Goal: Task Accomplishment & Management: Use online tool/utility

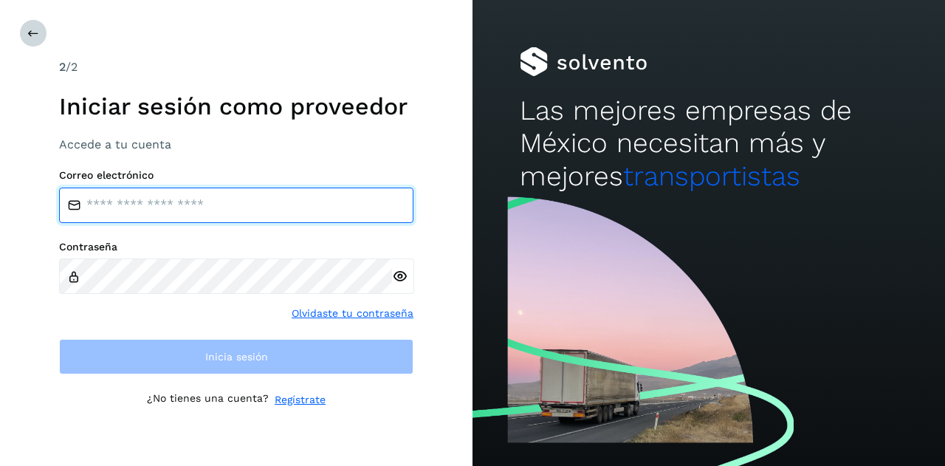
type input "**********"
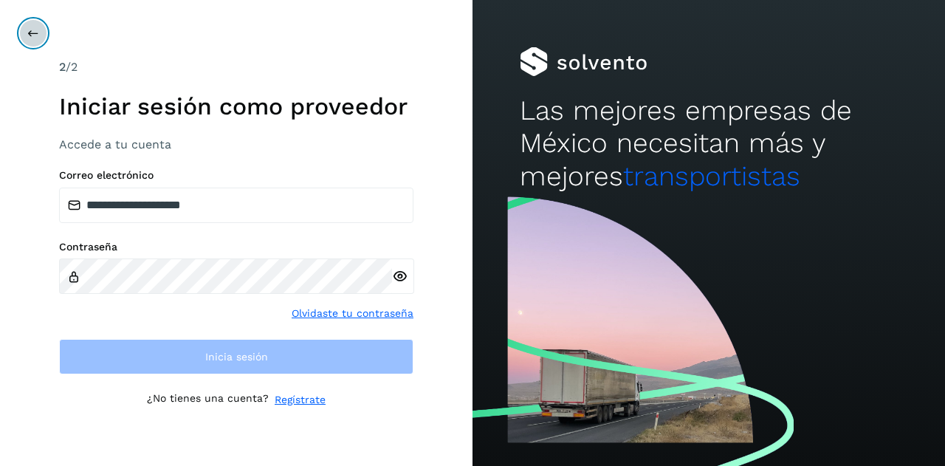
click at [30, 29] on icon at bounding box center [33, 33] width 12 height 12
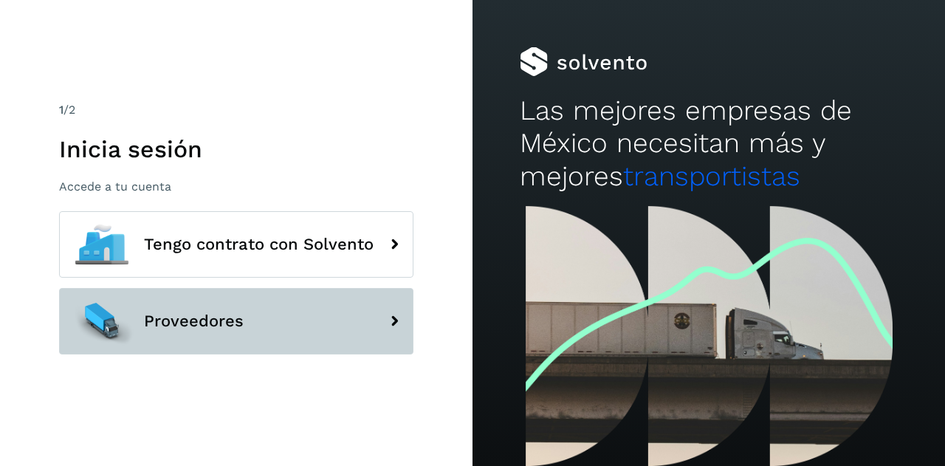
click at [209, 306] on button "Proveedores" at bounding box center [236, 321] width 354 height 66
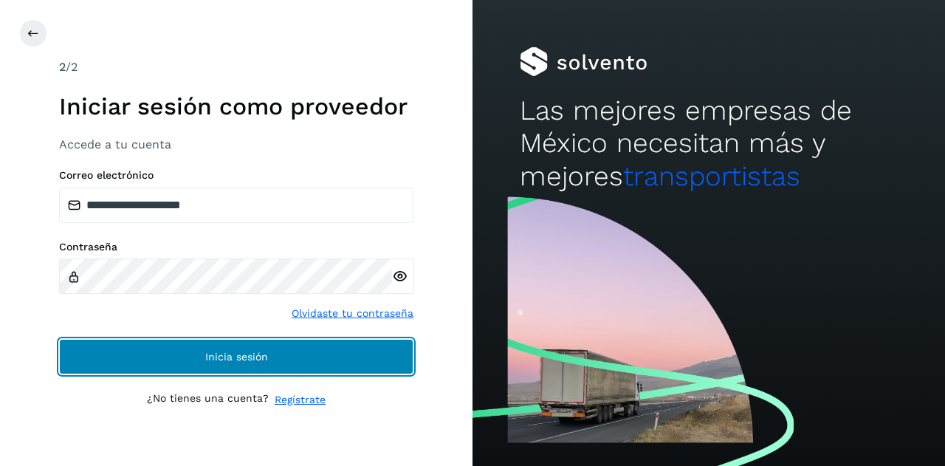
click at [204, 348] on button "Inicia sesión" at bounding box center [236, 356] width 354 height 35
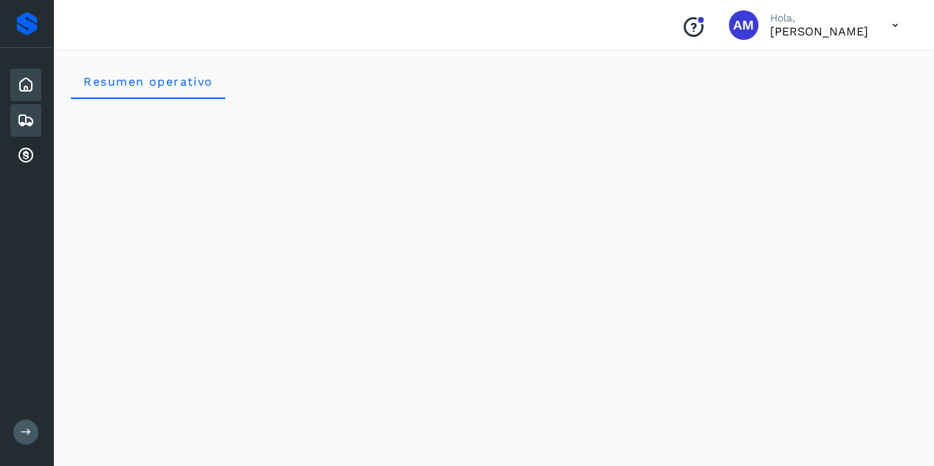
click at [35, 120] on div "Embarques" at bounding box center [25, 120] width 31 height 32
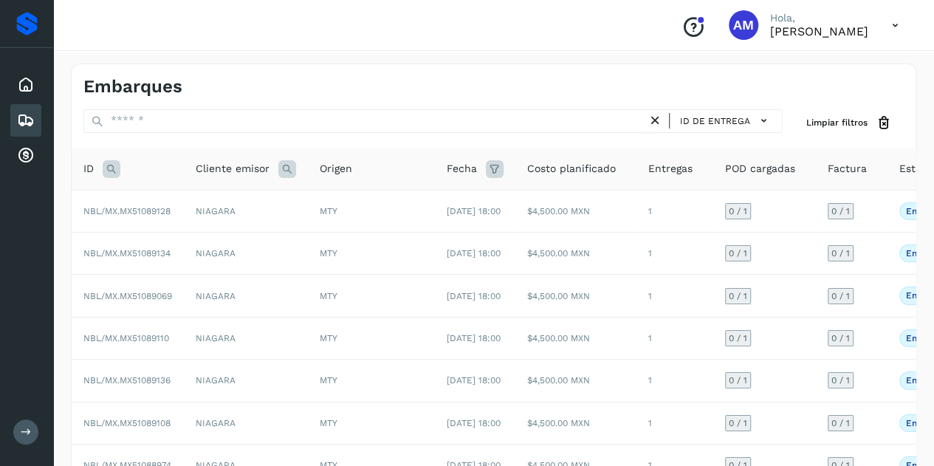
click at [109, 165] on icon at bounding box center [112, 169] width 18 height 18
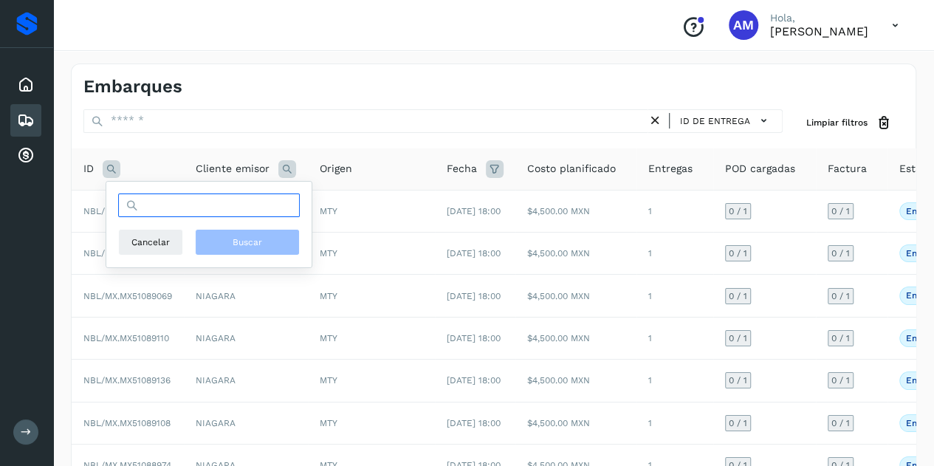
click at [163, 199] on input "text" at bounding box center [209, 205] width 182 height 24
paste input "**********"
type input "**********"
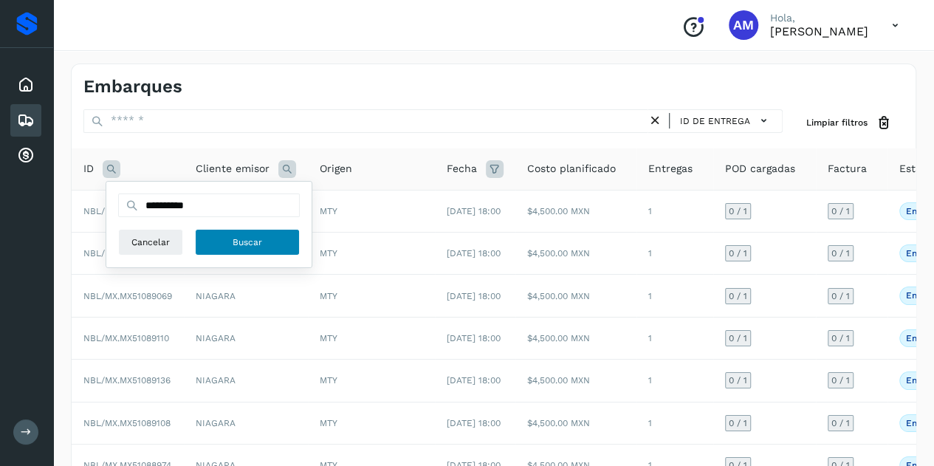
click at [254, 249] on button "Buscar" at bounding box center [247, 242] width 105 height 27
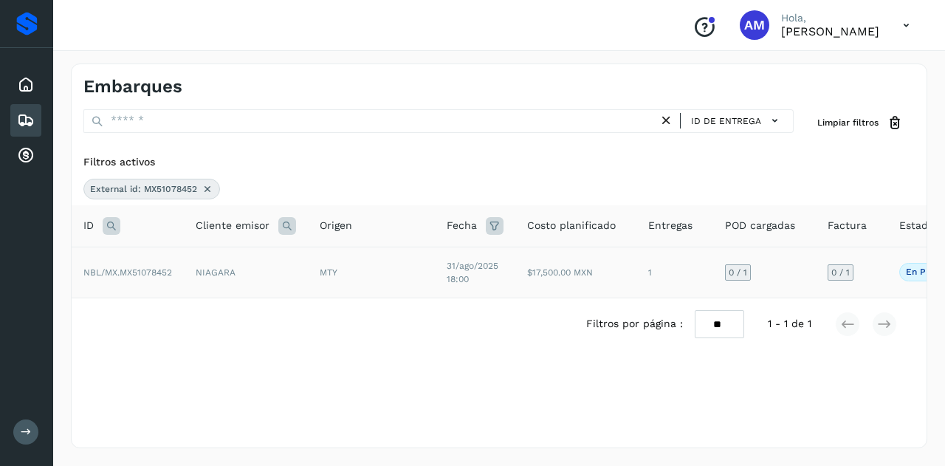
click at [148, 272] on span "NBL/MX.MX51078452" at bounding box center [127, 272] width 89 height 10
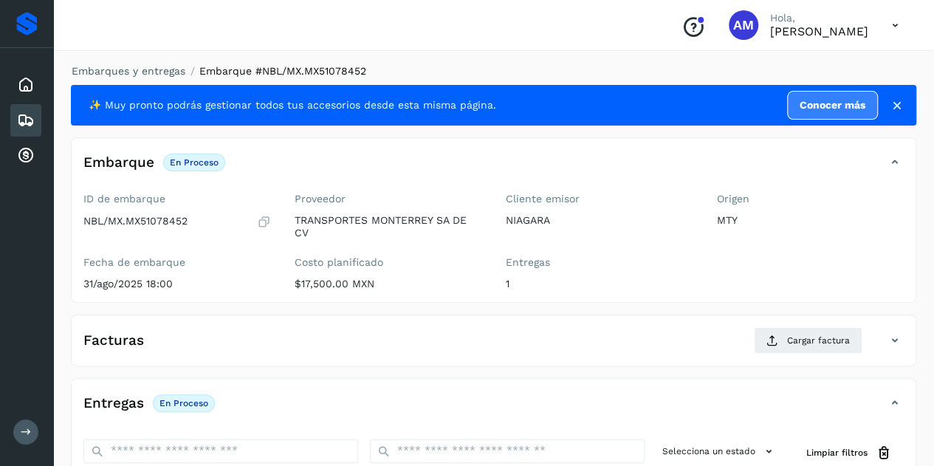
scroll to position [222, 0]
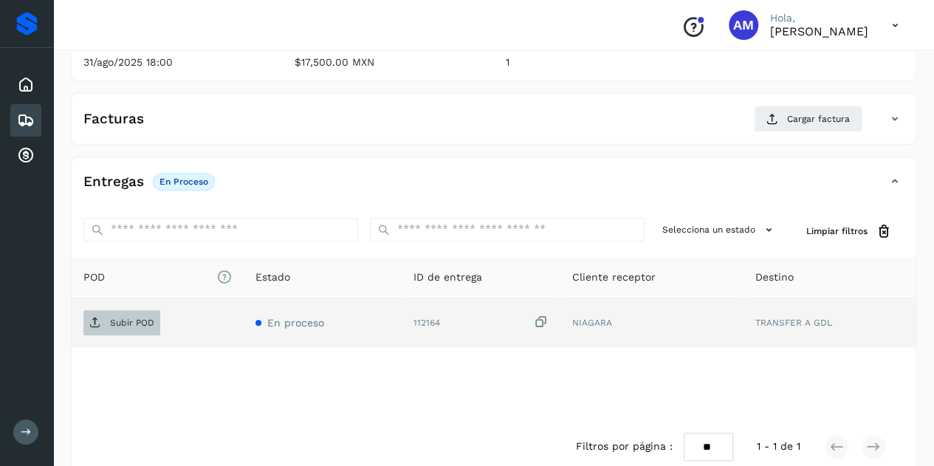
click at [136, 323] on p "Subir POD" at bounding box center [132, 323] width 44 height 10
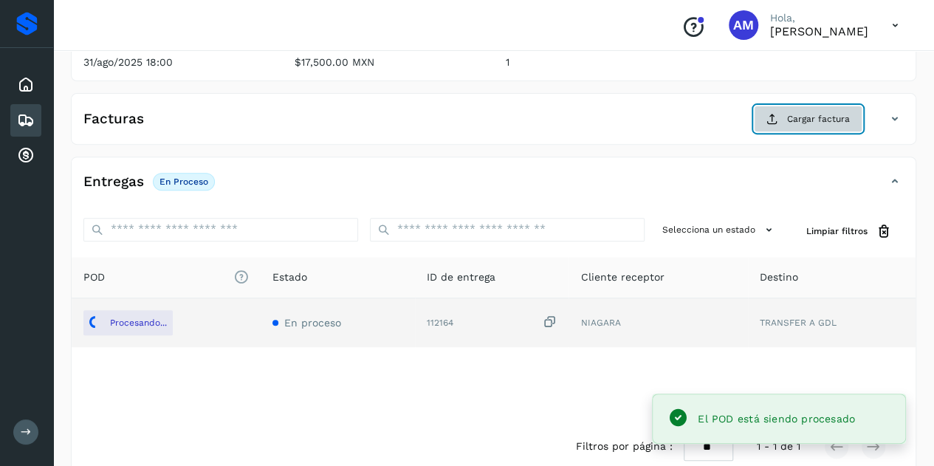
click at [771, 128] on button "Cargar factura" at bounding box center [808, 119] width 109 height 27
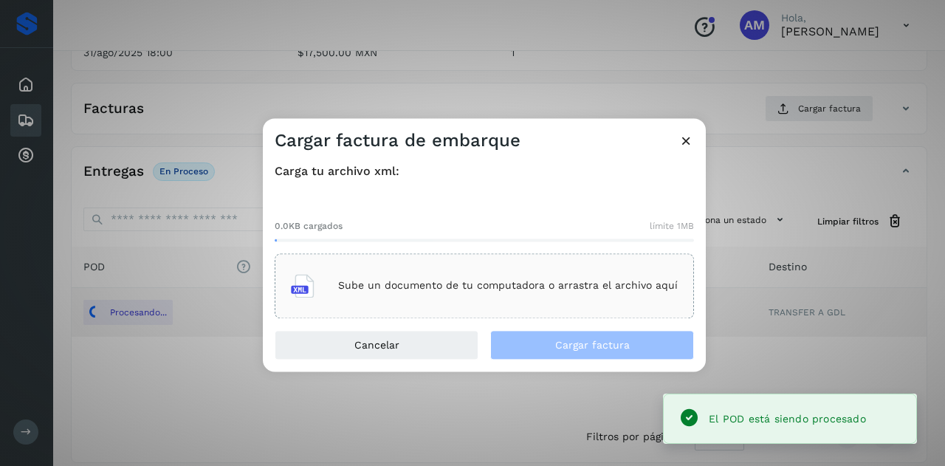
click at [445, 267] on div "Sube un documento de tu computadora o arrastra el archivo aquí" at bounding box center [484, 286] width 387 height 40
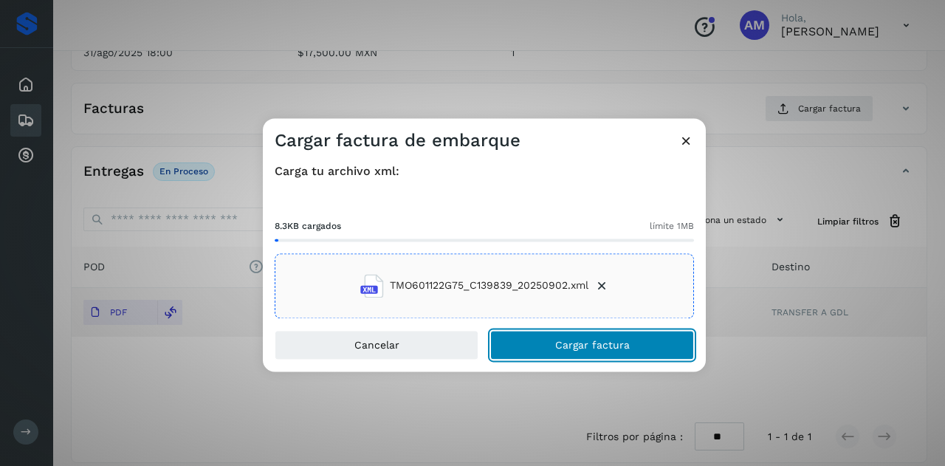
click at [548, 349] on button "Cargar factura" at bounding box center [592, 345] width 204 height 30
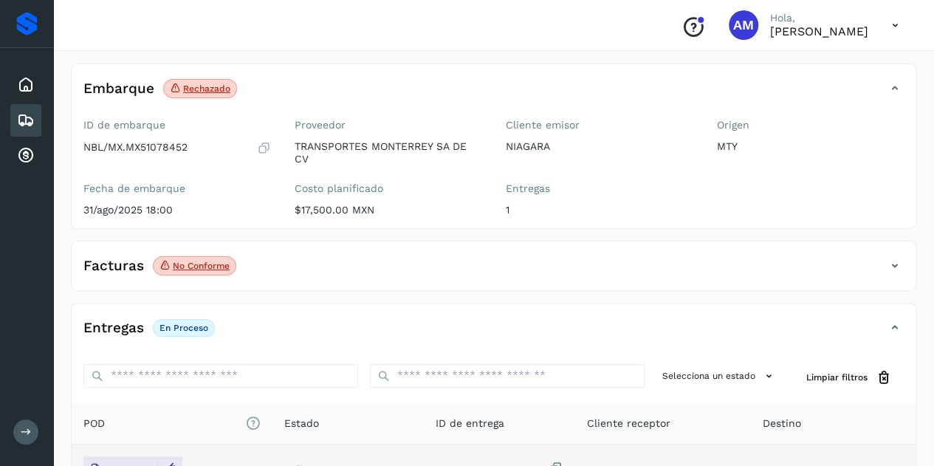
scroll to position [0, 0]
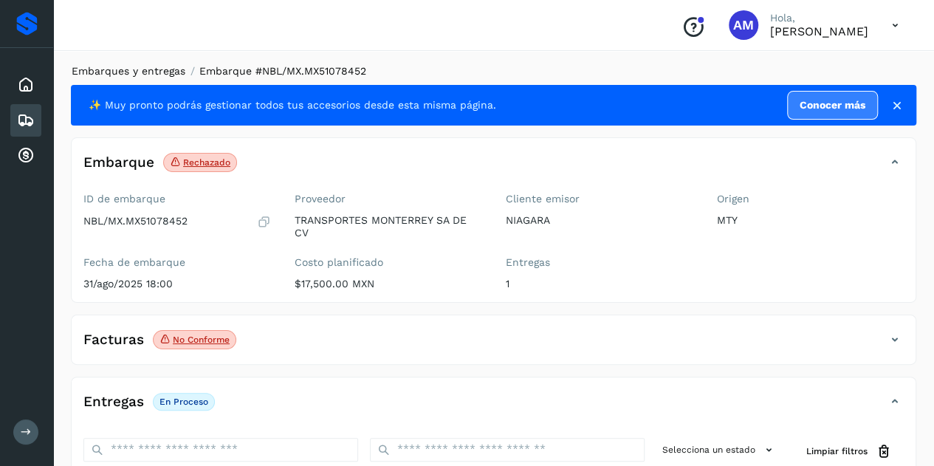
click at [151, 73] on link "Embarques y entregas" at bounding box center [129, 71] width 114 height 12
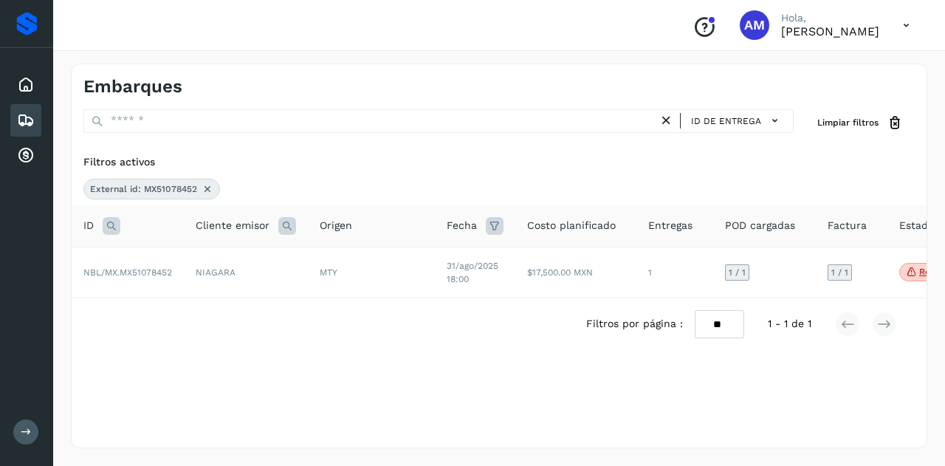
click at [204, 190] on icon at bounding box center [208, 189] width 12 height 12
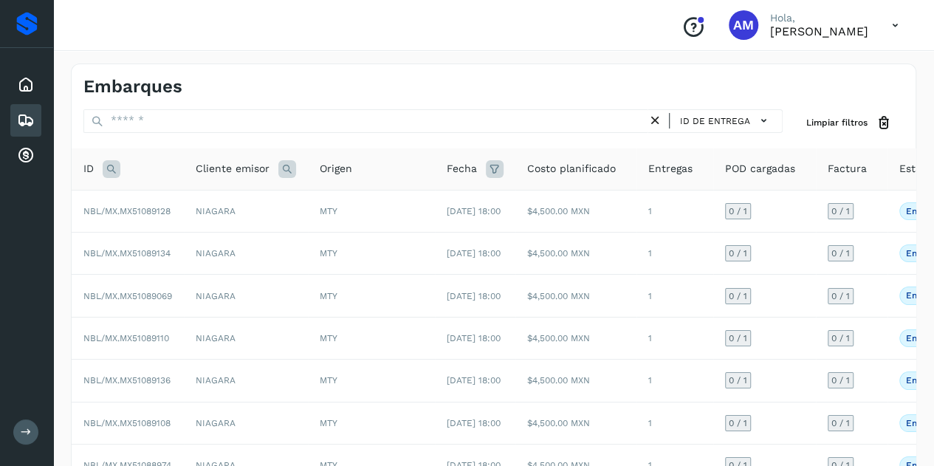
click at [103, 167] on icon at bounding box center [112, 169] width 18 height 18
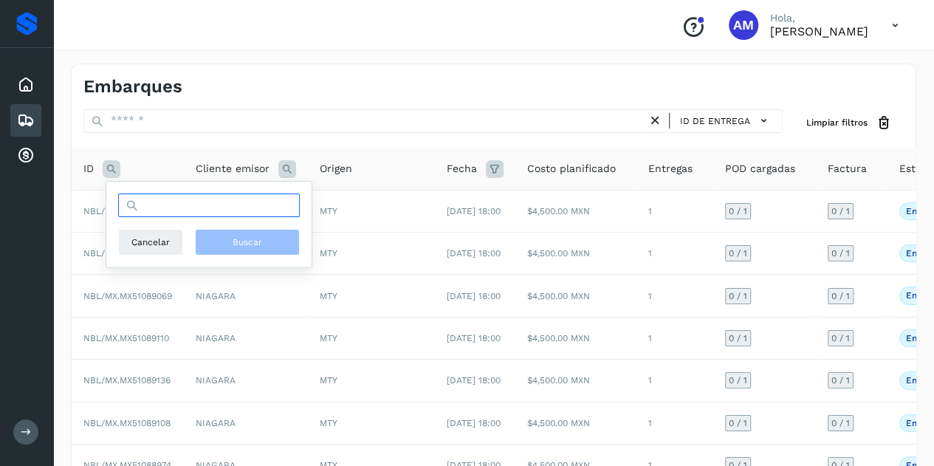
click at [180, 210] on input "text" at bounding box center [209, 205] width 182 height 24
paste input "**********"
type input "**********"
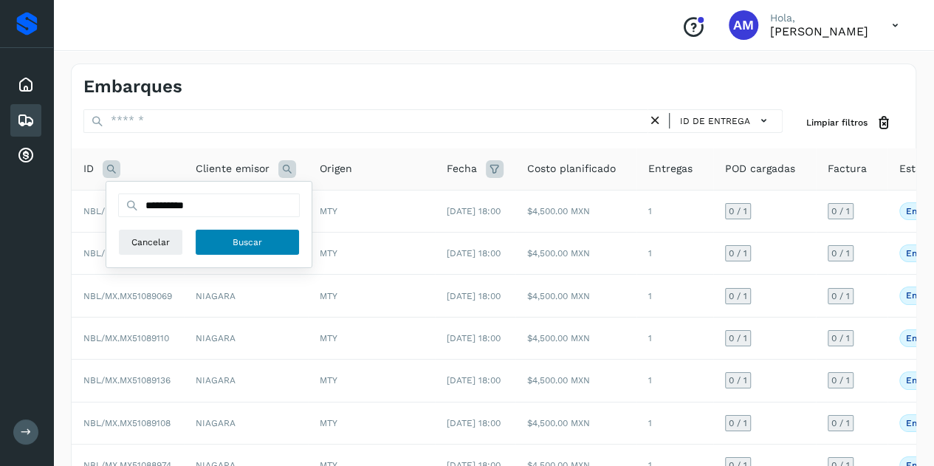
click at [261, 247] on span "Buscar" at bounding box center [248, 242] width 30 height 13
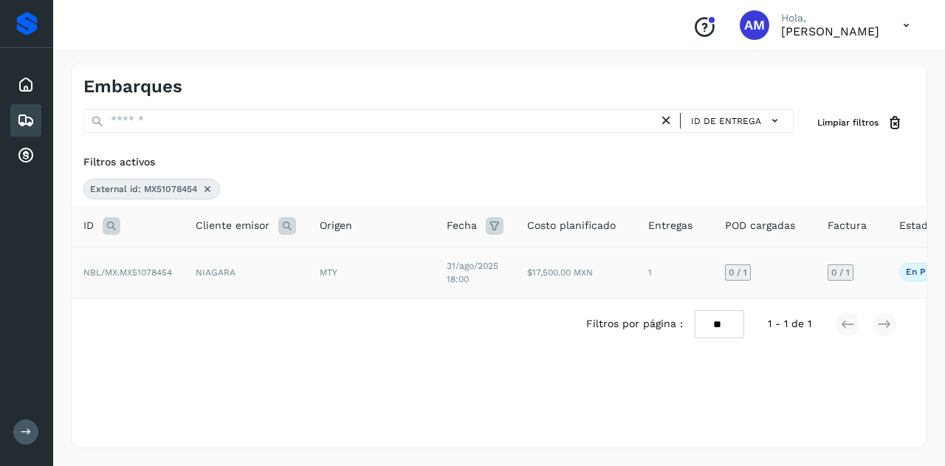
click at [185, 271] on td "NIAGARA" at bounding box center [246, 272] width 124 height 51
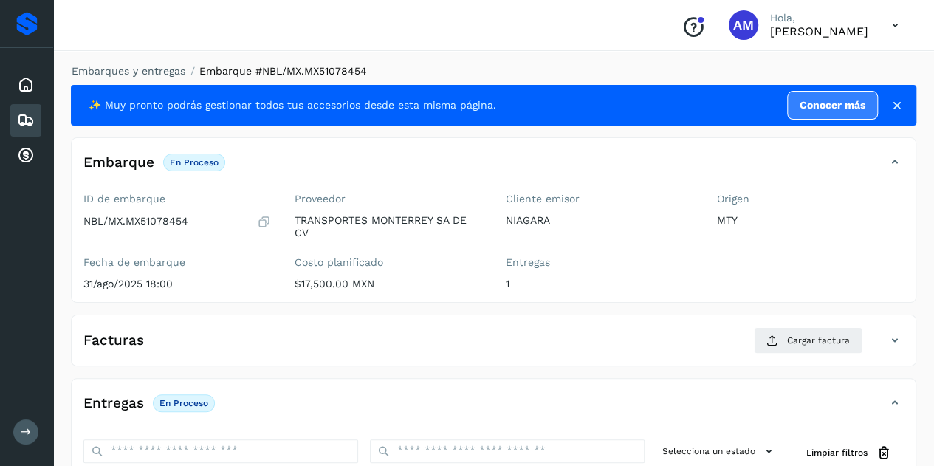
scroll to position [148, 0]
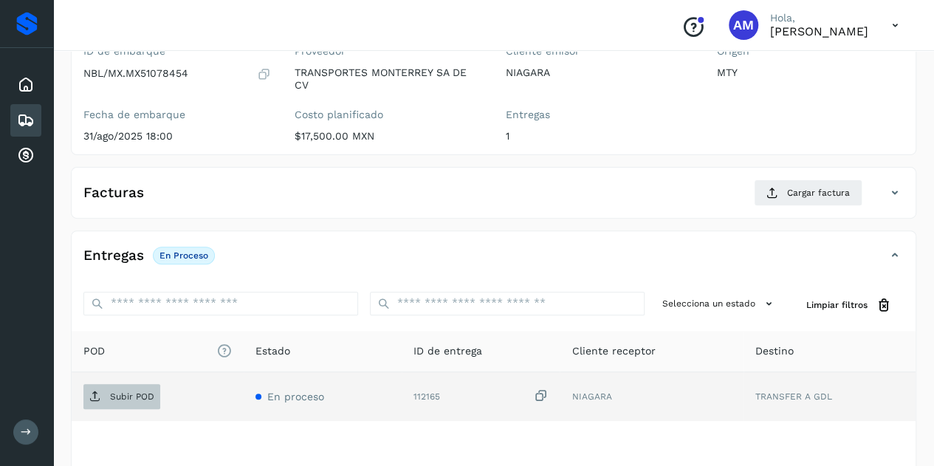
click at [128, 385] on span "Subir POD" at bounding box center [121, 397] width 77 height 24
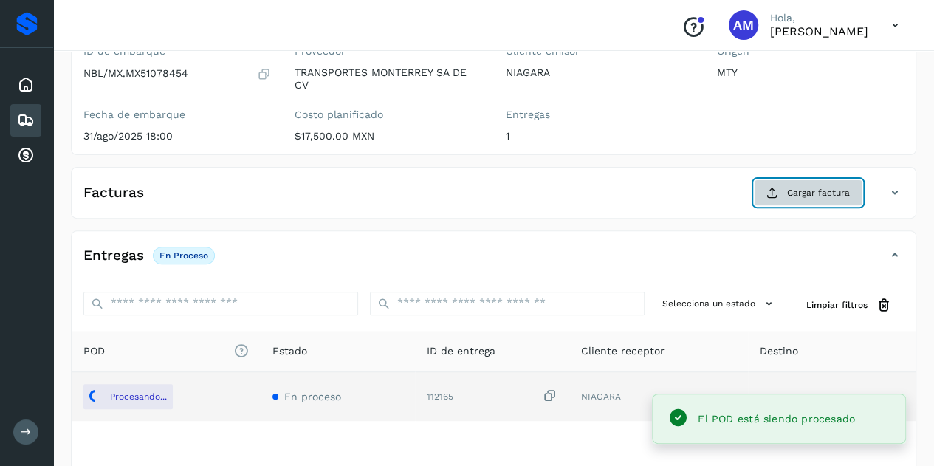
click at [757, 200] on button "Cargar factura" at bounding box center [808, 192] width 109 height 27
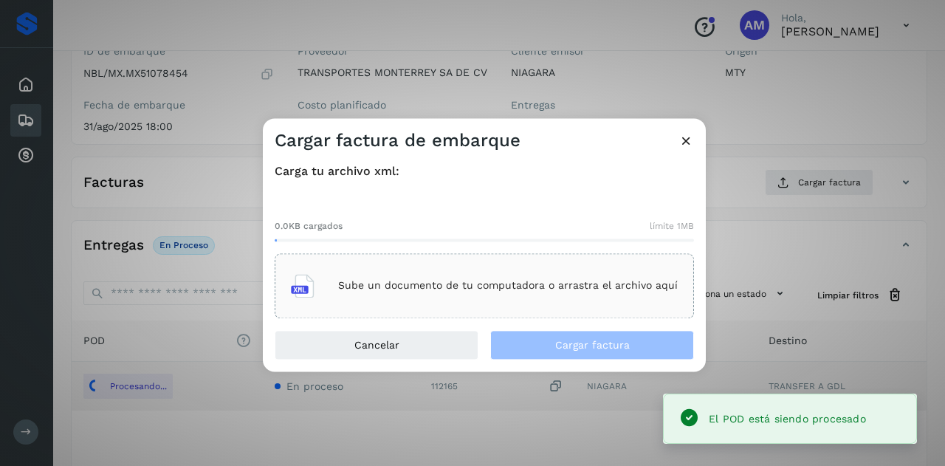
click at [560, 280] on p "Sube un documento de tu computadora o arrastra el archivo aquí" at bounding box center [508, 286] width 340 height 13
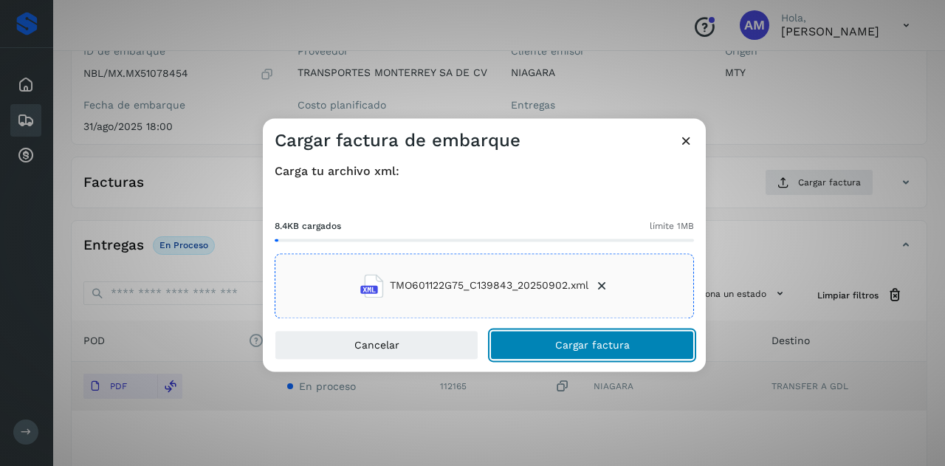
click at [591, 346] on span "Cargar factura" at bounding box center [592, 345] width 75 height 10
